Goal: Task Accomplishment & Management: Use online tool/utility

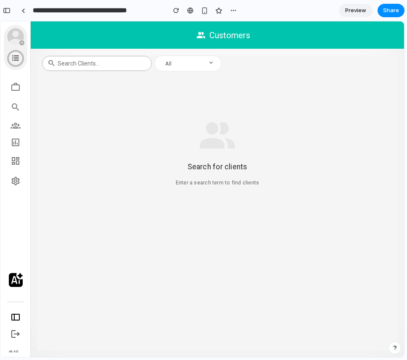
click at [256, 109] on div "Search for clients Enter a search term to find clients" at bounding box center [217, 149] width 360 height 139
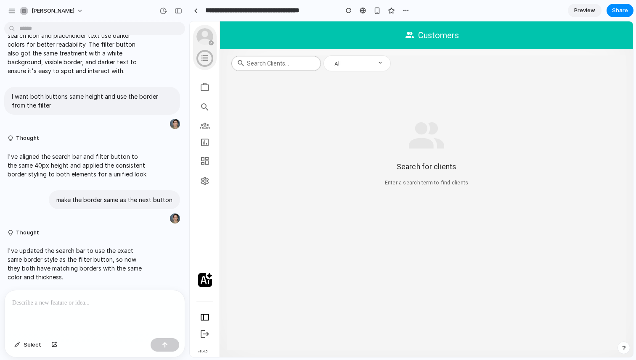
click at [299, 56] on div "Search clients..." at bounding box center [280, 63] width 67 height 14
click at [314, 82] on div "Search for clients Enter a search term to find clients" at bounding box center [426, 149] width 399 height 139
click at [18, 344] on div "button" at bounding box center [17, 345] width 6 height 5
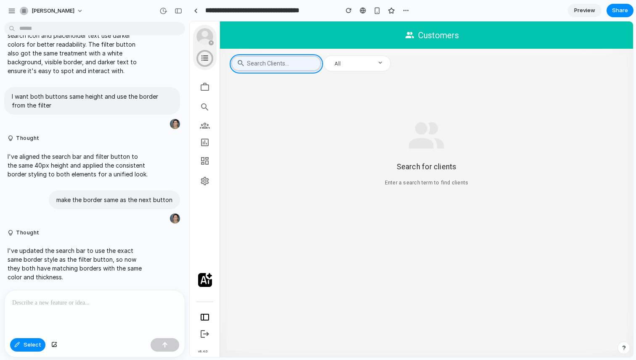
click at [238, 58] on div at bounding box center [411, 190] width 443 height 336
click at [266, 85] on div "button" at bounding box center [266, 84] width 8 height 8
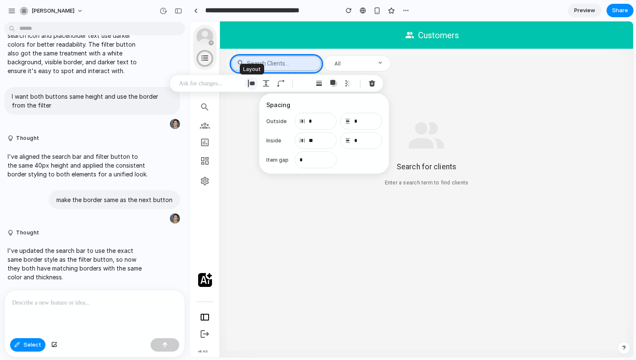
click at [251, 84] on div "button" at bounding box center [252, 84] width 8 height 8
select select "*******"
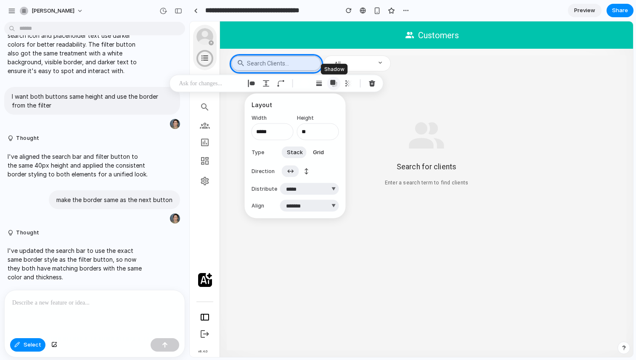
click at [332, 83] on div "button" at bounding box center [334, 84] width 8 height 8
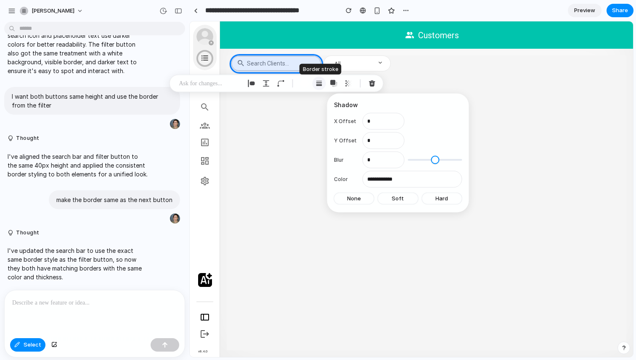
click at [322, 82] on button "button" at bounding box center [318, 83] width 13 height 13
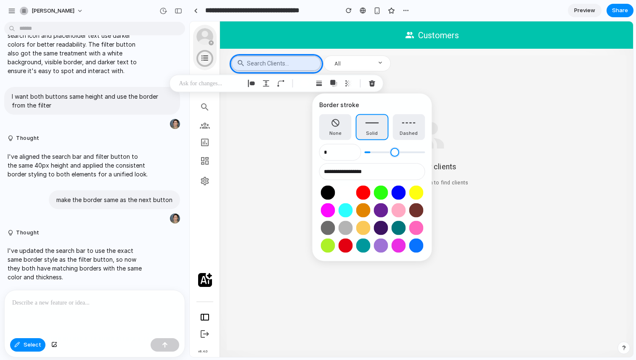
type input "*"
drag, startPoint x: 374, startPoint y: 153, endPoint x: 357, endPoint y: 153, distance: 16.4
type input "*"
click at [365, 153] on input "range" at bounding box center [395, 152] width 61 height 8
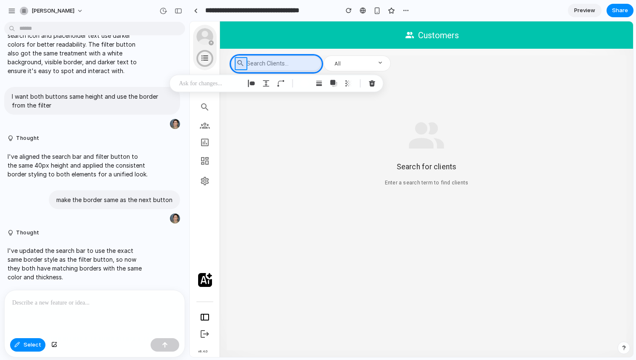
click at [237, 66] on div at bounding box center [411, 190] width 443 height 336
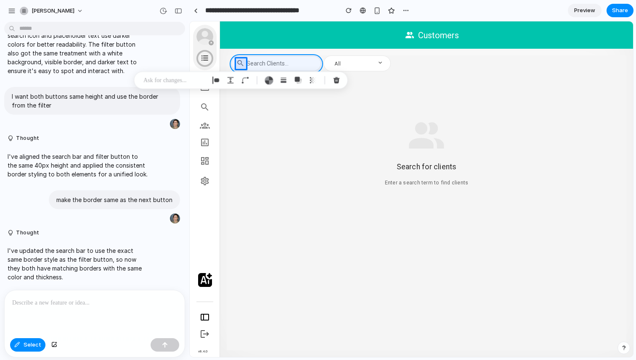
click at [232, 65] on div at bounding box center [411, 190] width 443 height 336
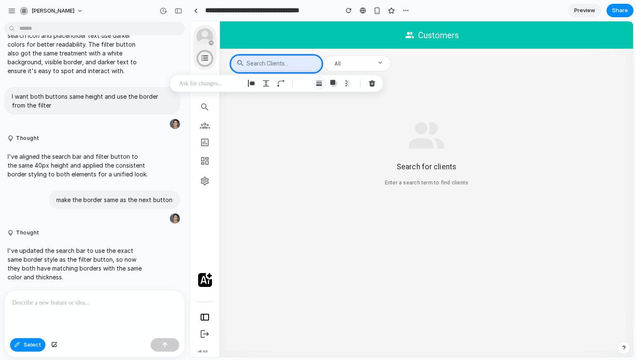
click at [320, 87] on div "button" at bounding box center [319, 84] width 8 height 8
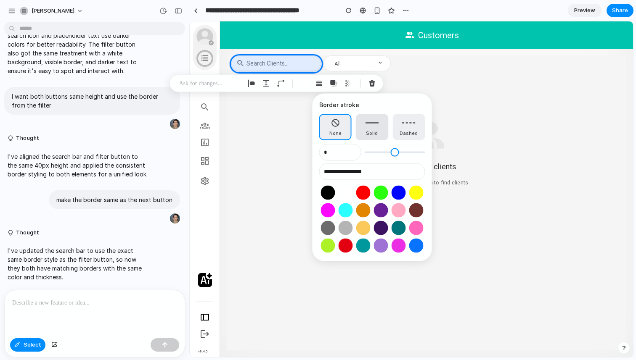
click at [371, 132] on span "Solid" at bounding box center [372, 133] width 12 height 7
type input "*"
click at [333, 121] on button "None" at bounding box center [335, 127] width 32 height 26
type input "*"
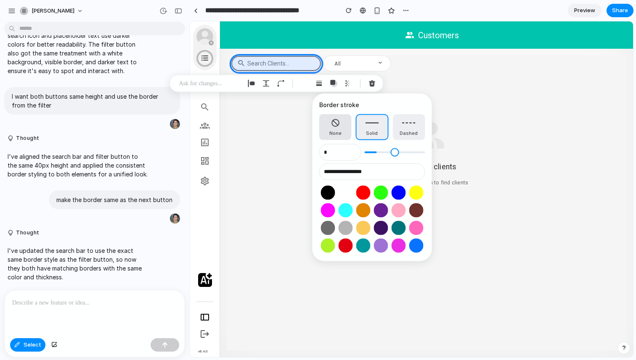
type input "*"
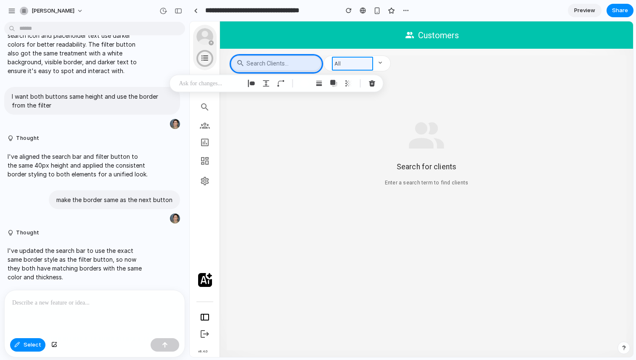
click at [339, 62] on div at bounding box center [411, 190] width 443 height 336
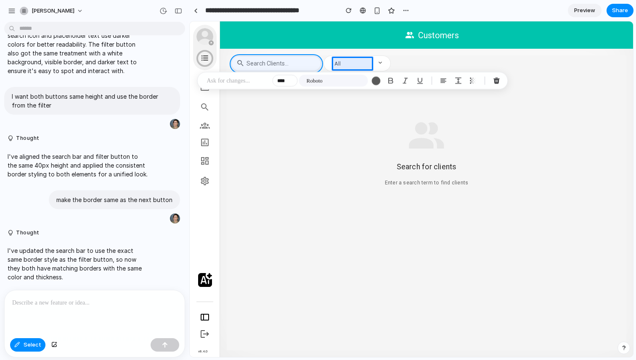
click at [233, 63] on div at bounding box center [411, 190] width 443 height 336
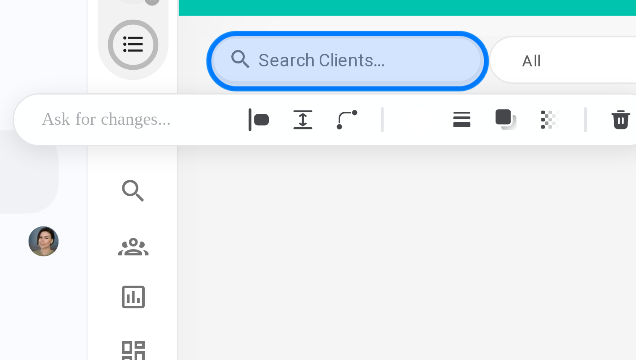
click at [231, 66] on div at bounding box center [411, 190] width 443 height 336
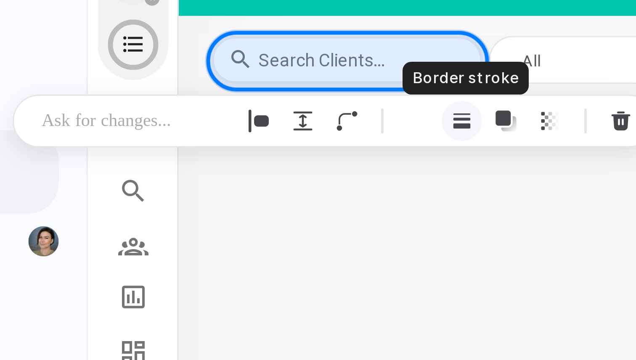
click at [314, 86] on div "button" at bounding box center [315, 84] width 8 height 8
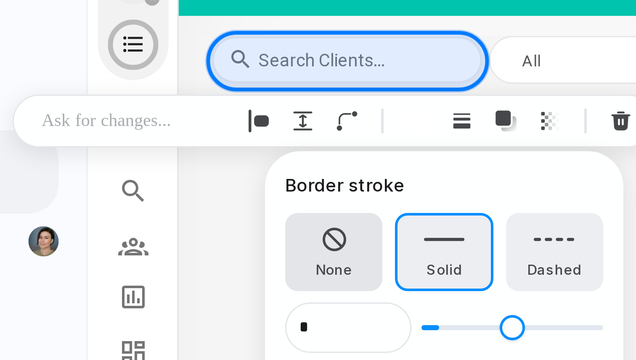
click at [270, 129] on button "None" at bounding box center [272, 128] width 32 height 26
type input "*"
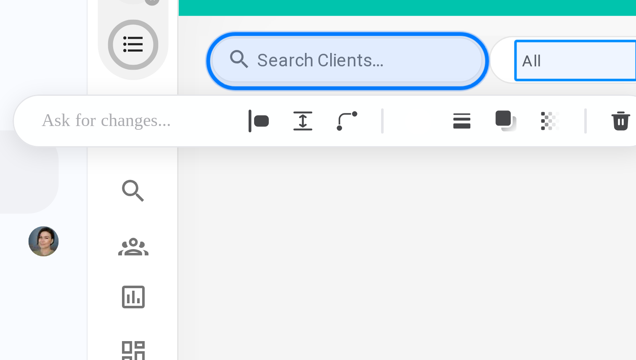
click at [344, 66] on div at bounding box center [411, 190] width 443 height 336
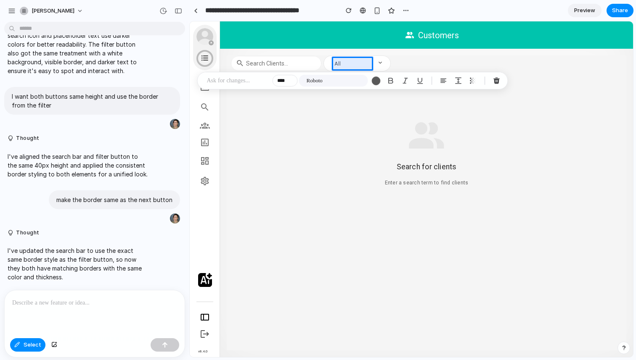
click at [85, 315] on div at bounding box center [95, 313] width 180 height 45
click at [92, 304] on p at bounding box center [94, 303] width 165 height 10
click at [33, 346] on span "Select" at bounding box center [33, 345] width 18 height 8
